Goal: Task Accomplishment & Management: Use online tool/utility

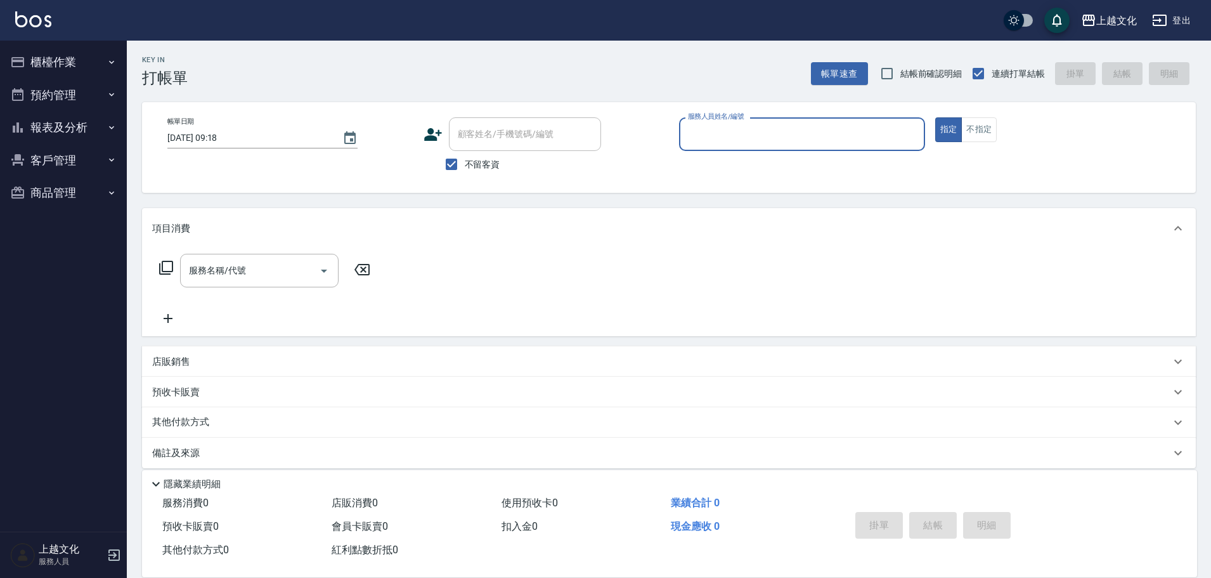
click at [35, 57] on button "櫃檯作業" at bounding box center [63, 62] width 117 height 33
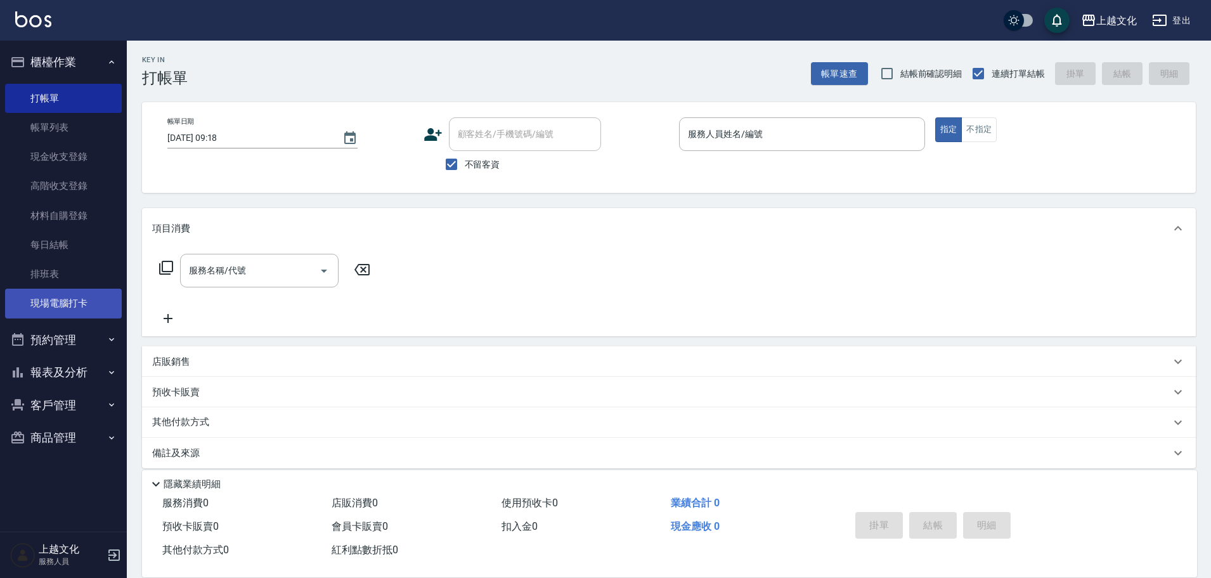
click at [70, 303] on link "現場電腦打卡" at bounding box center [63, 303] width 117 height 29
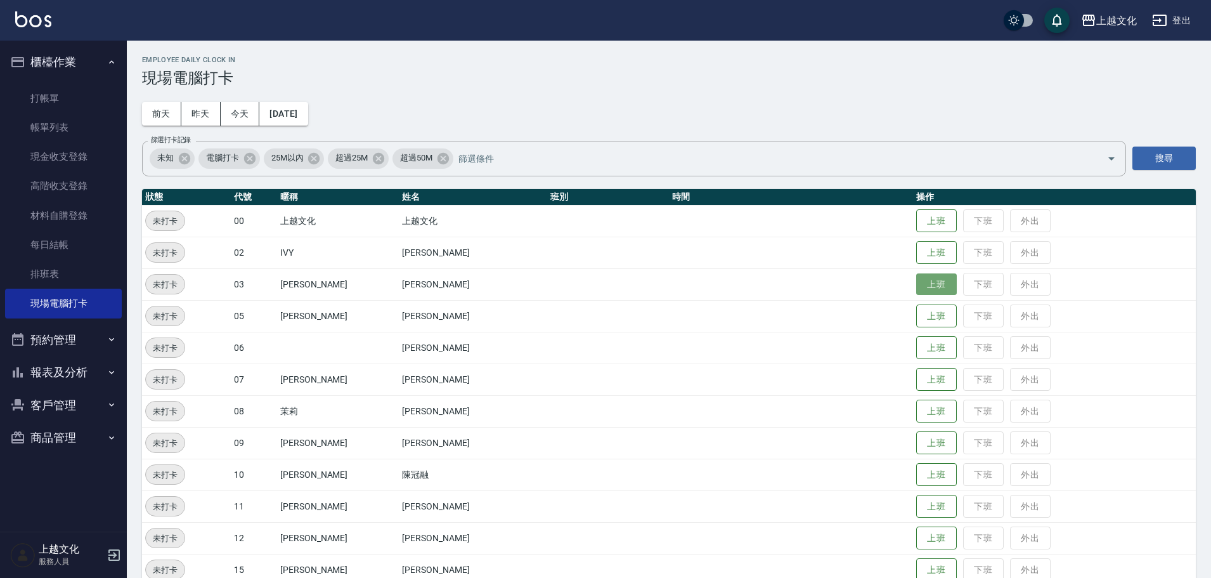
click at [932, 289] on button "上班" at bounding box center [936, 284] width 41 height 22
click at [916, 373] on button "上班" at bounding box center [936, 379] width 41 height 22
drag, startPoint x: 904, startPoint y: 252, endPoint x: 895, endPoint y: 248, distance: 9.7
click at [897, 249] on tr "未打卡 02 IVY [PERSON_NAME] 上班 下班 外出" at bounding box center [669, 253] width 1054 height 32
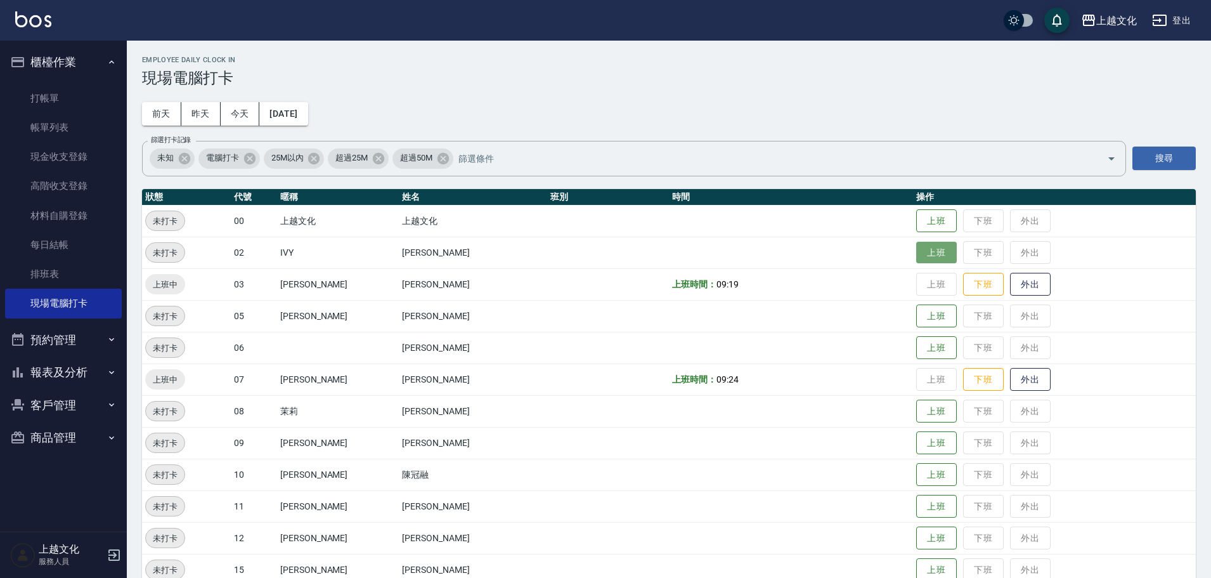
click at [916, 254] on button "上班" at bounding box center [936, 253] width 41 height 22
drag, startPoint x: 923, startPoint y: 308, endPoint x: 925, endPoint y: 298, distance: 9.7
click at [923, 306] on button "上班" at bounding box center [936, 315] width 41 height 23
